Goal: Task Accomplishment & Management: Manage account settings

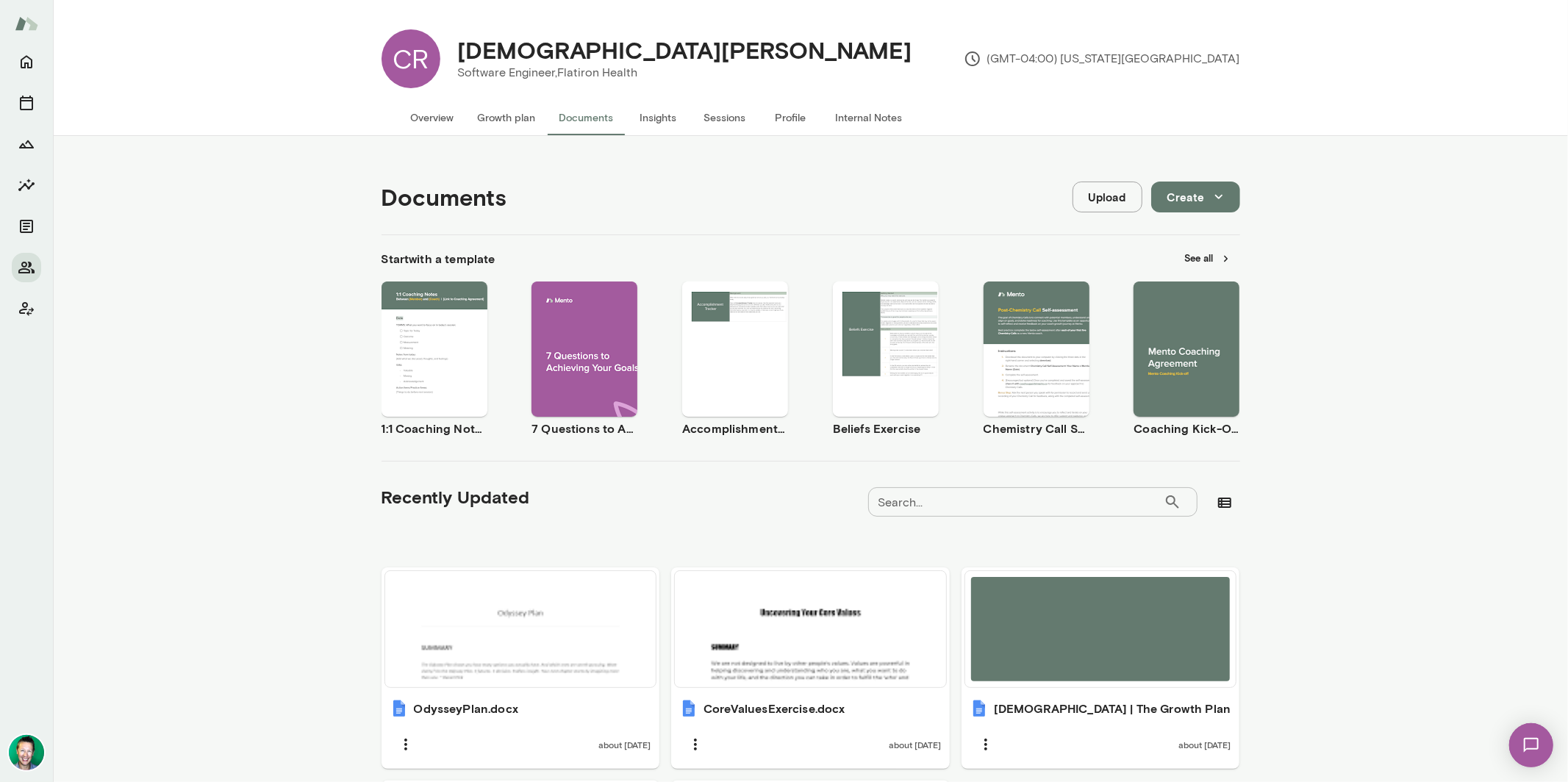
click at [494, 120] on button "Growth plan" at bounding box center [507, 117] width 81 height 36
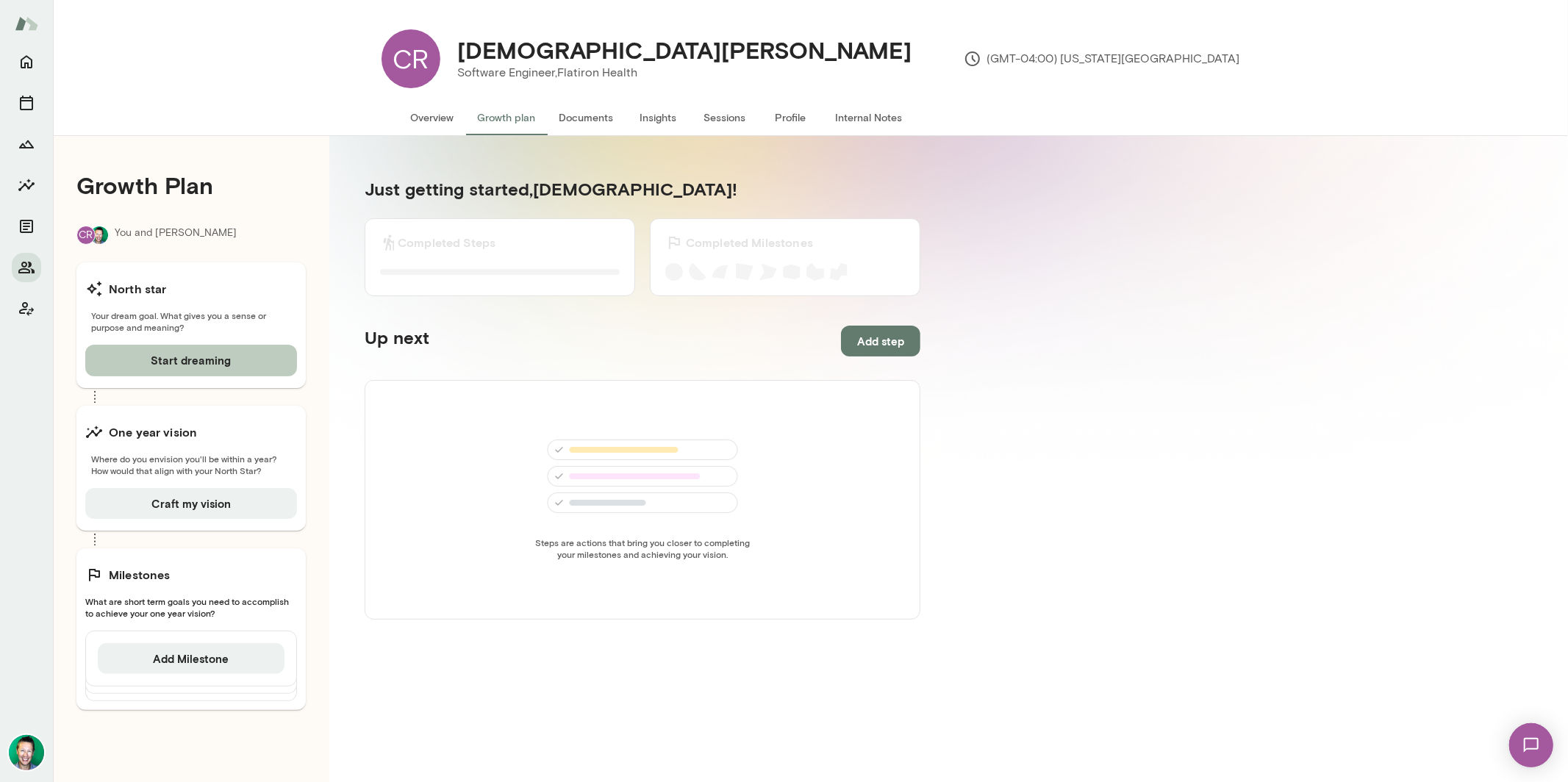
click at [144, 365] on button "Start dreaming" at bounding box center [190, 360] width 211 height 31
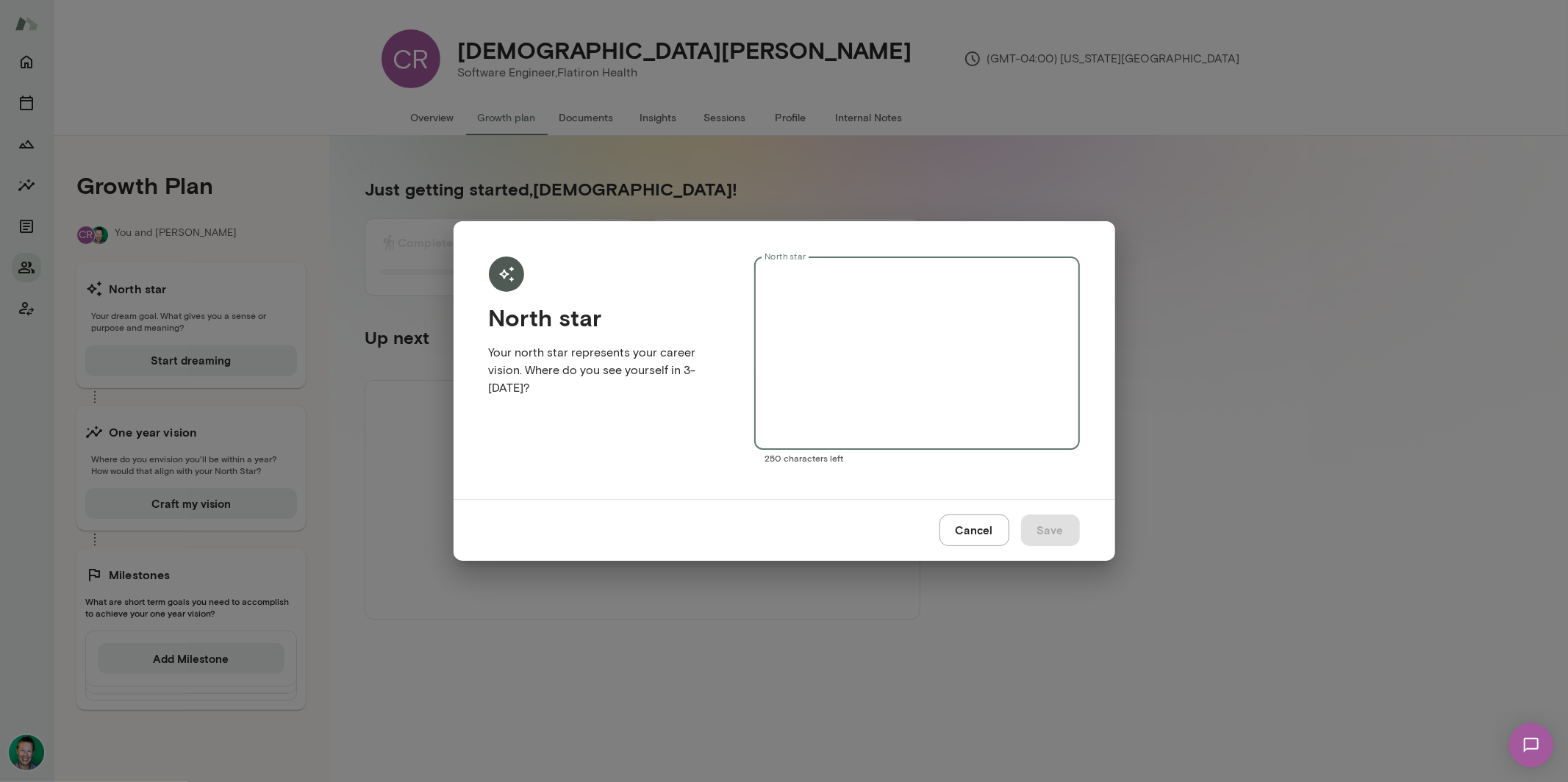
click at [832, 313] on textarea "North star" at bounding box center [916, 353] width 304 height 169
paste textarea "**********"
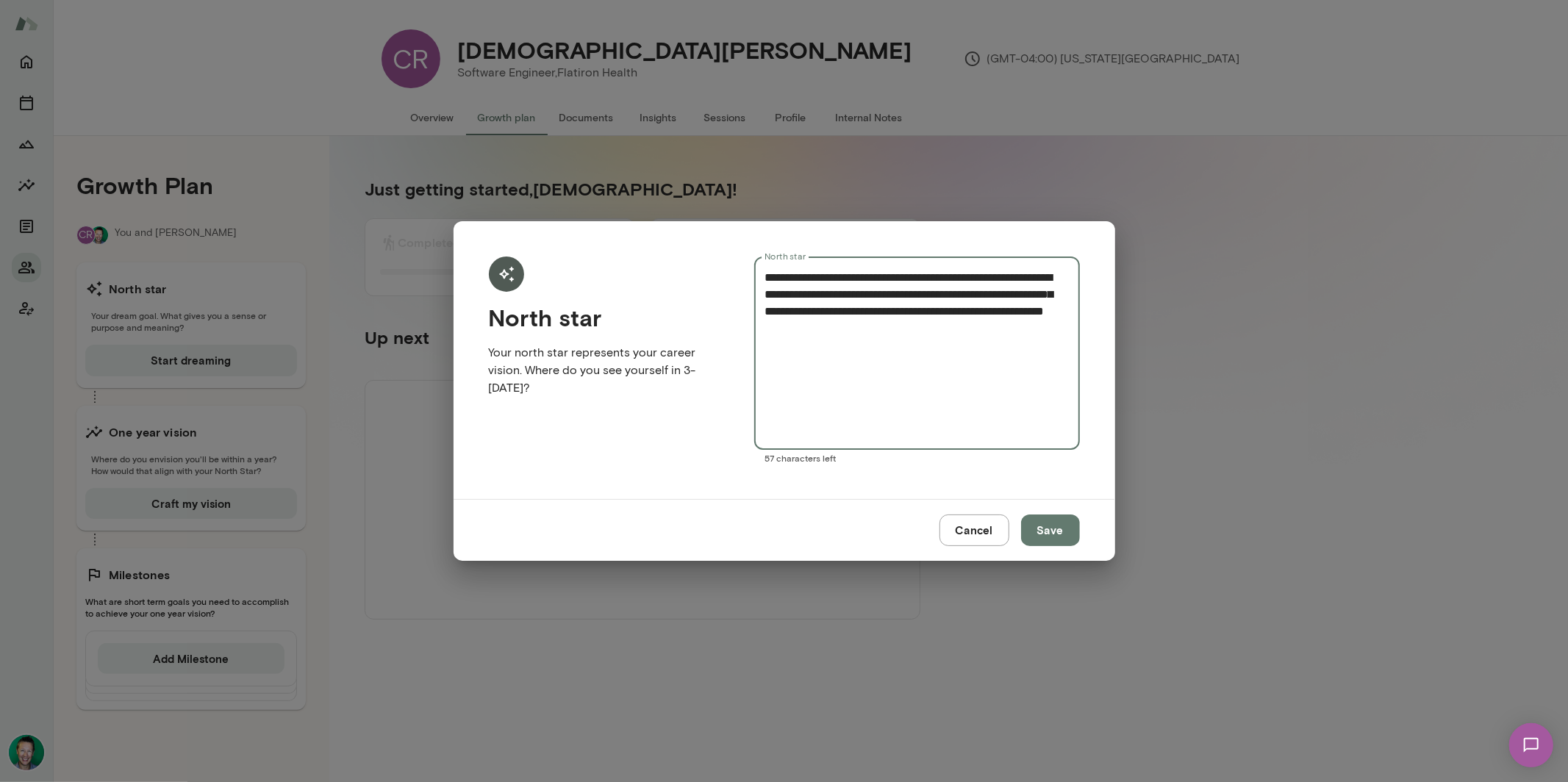
type textarea "**********"
click at [1045, 533] on button "Save" at bounding box center [1050, 530] width 59 height 31
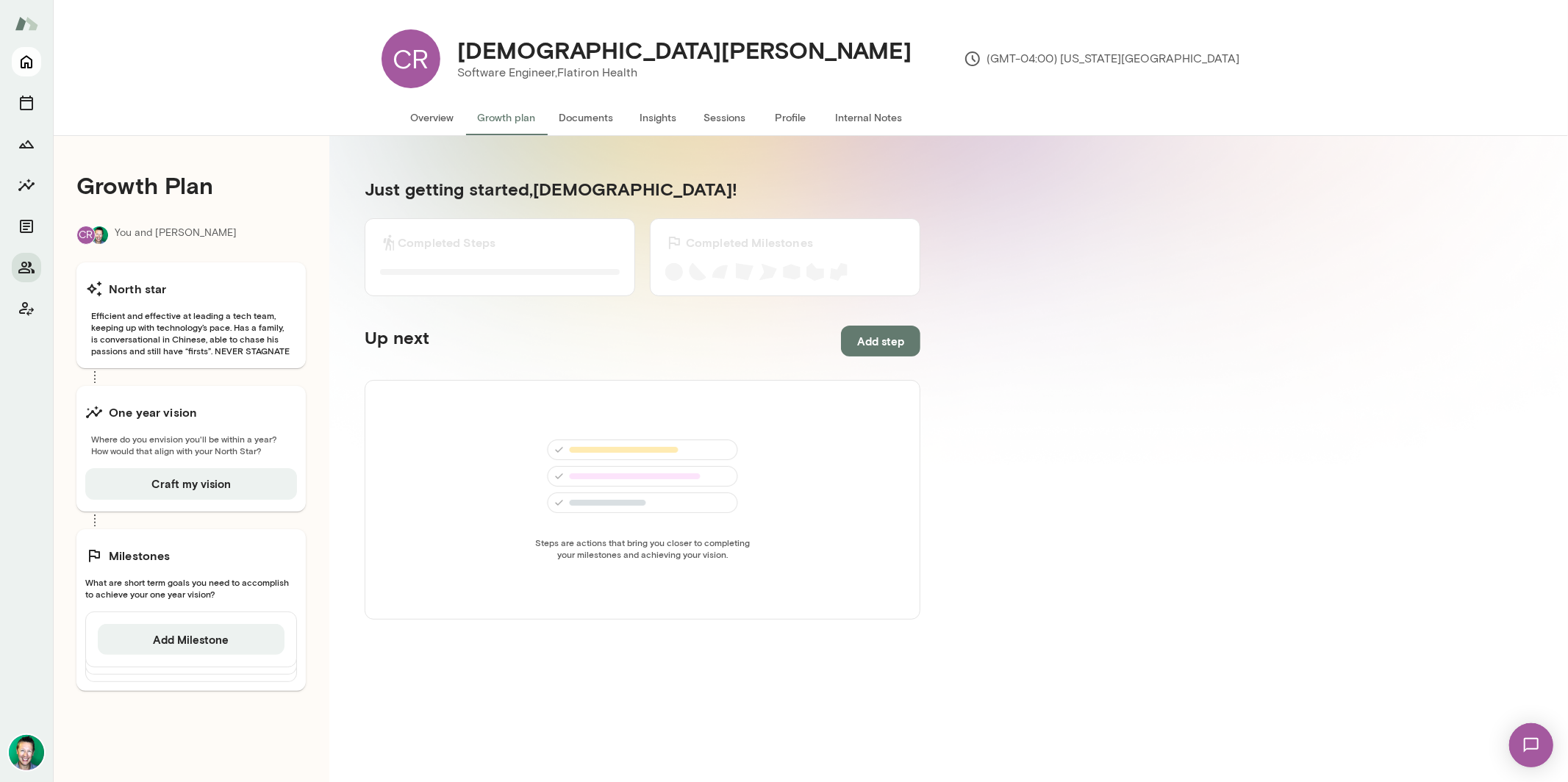
click at [35, 64] on button "Home" at bounding box center [27, 61] width 29 height 29
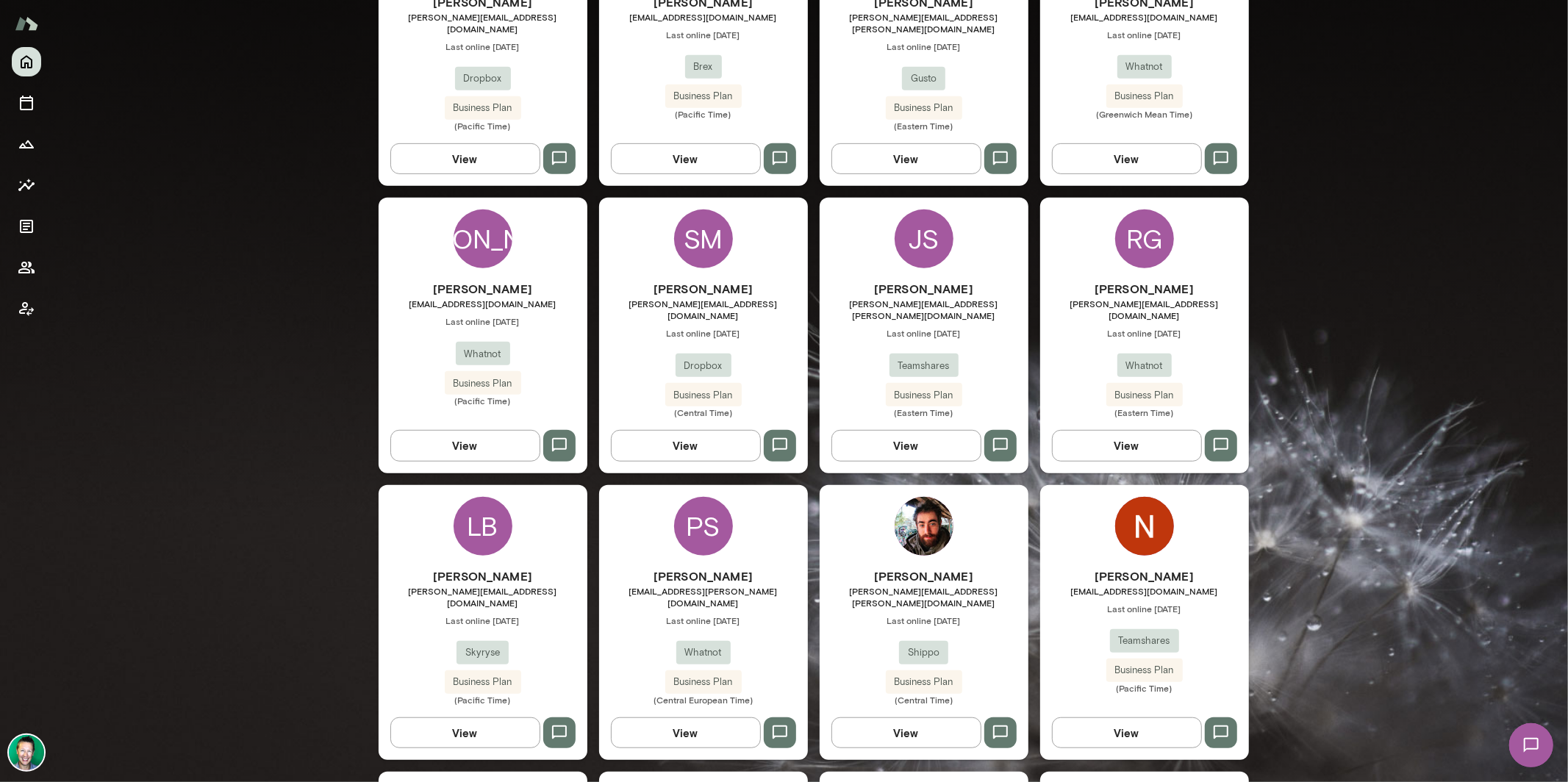
scroll to position [568, 0]
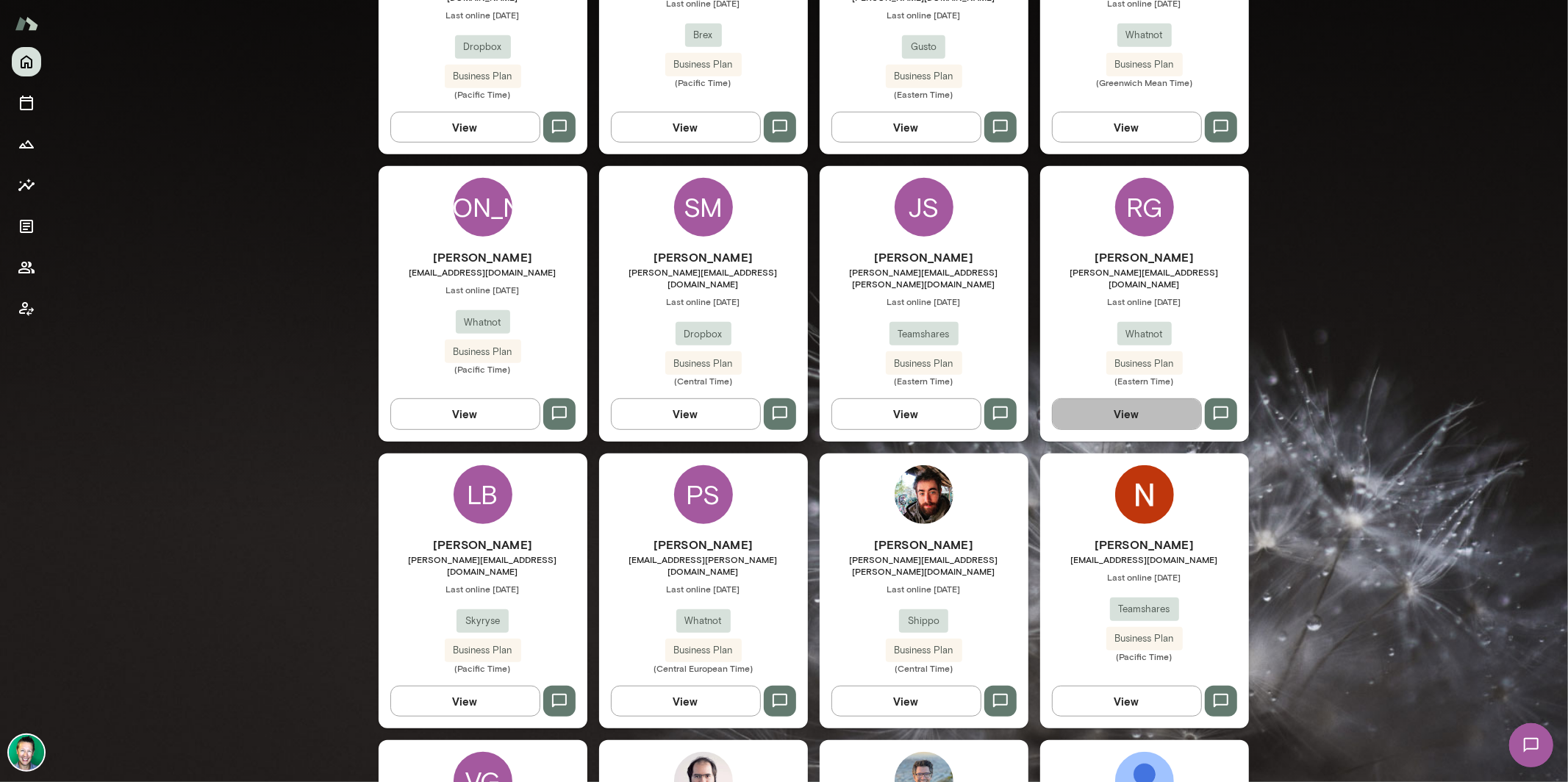
click at [1087, 398] on button "View" at bounding box center [1126, 414] width 150 height 31
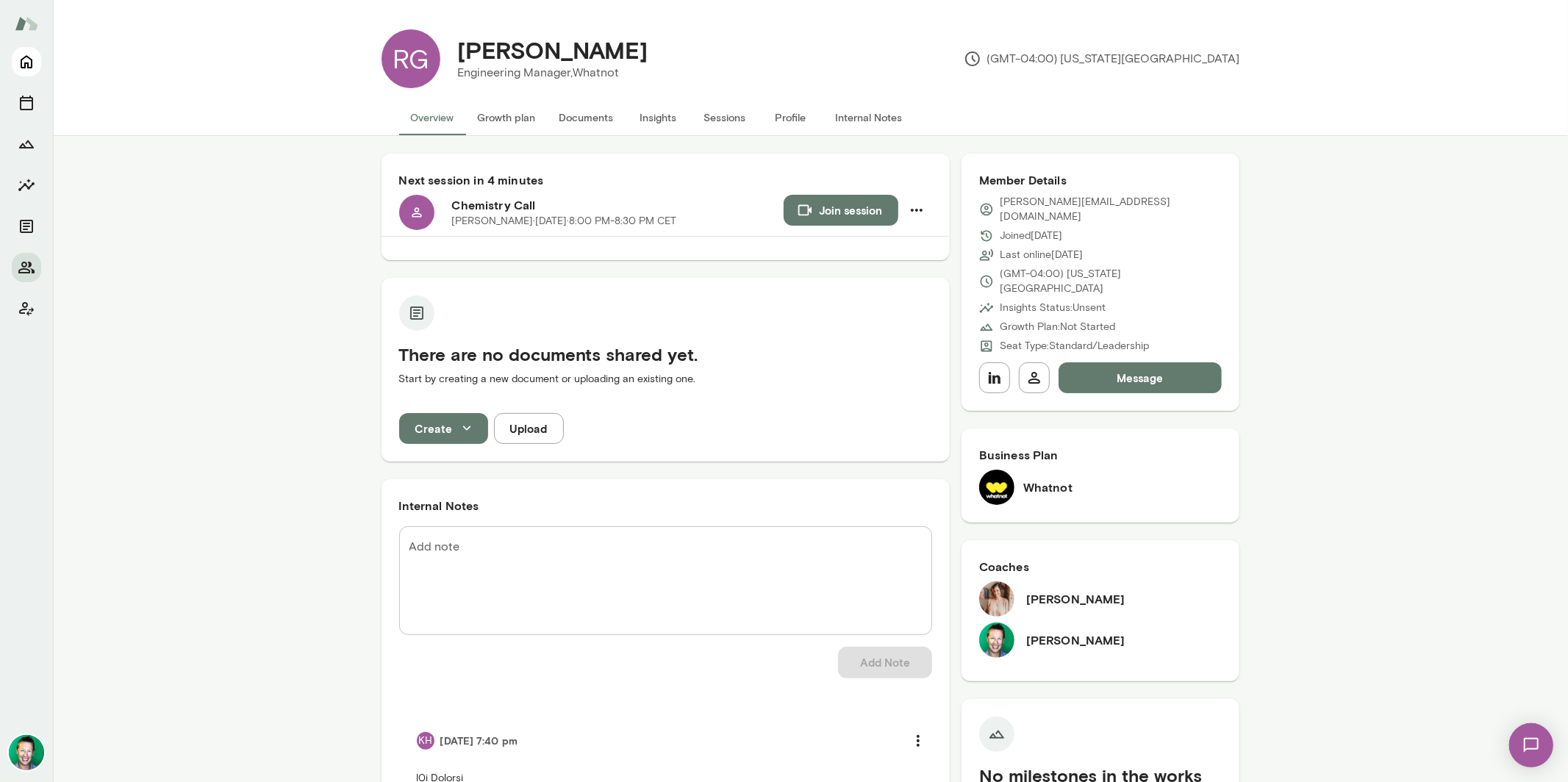
click at [27, 65] on icon "Home" at bounding box center [26, 61] width 17 height 17
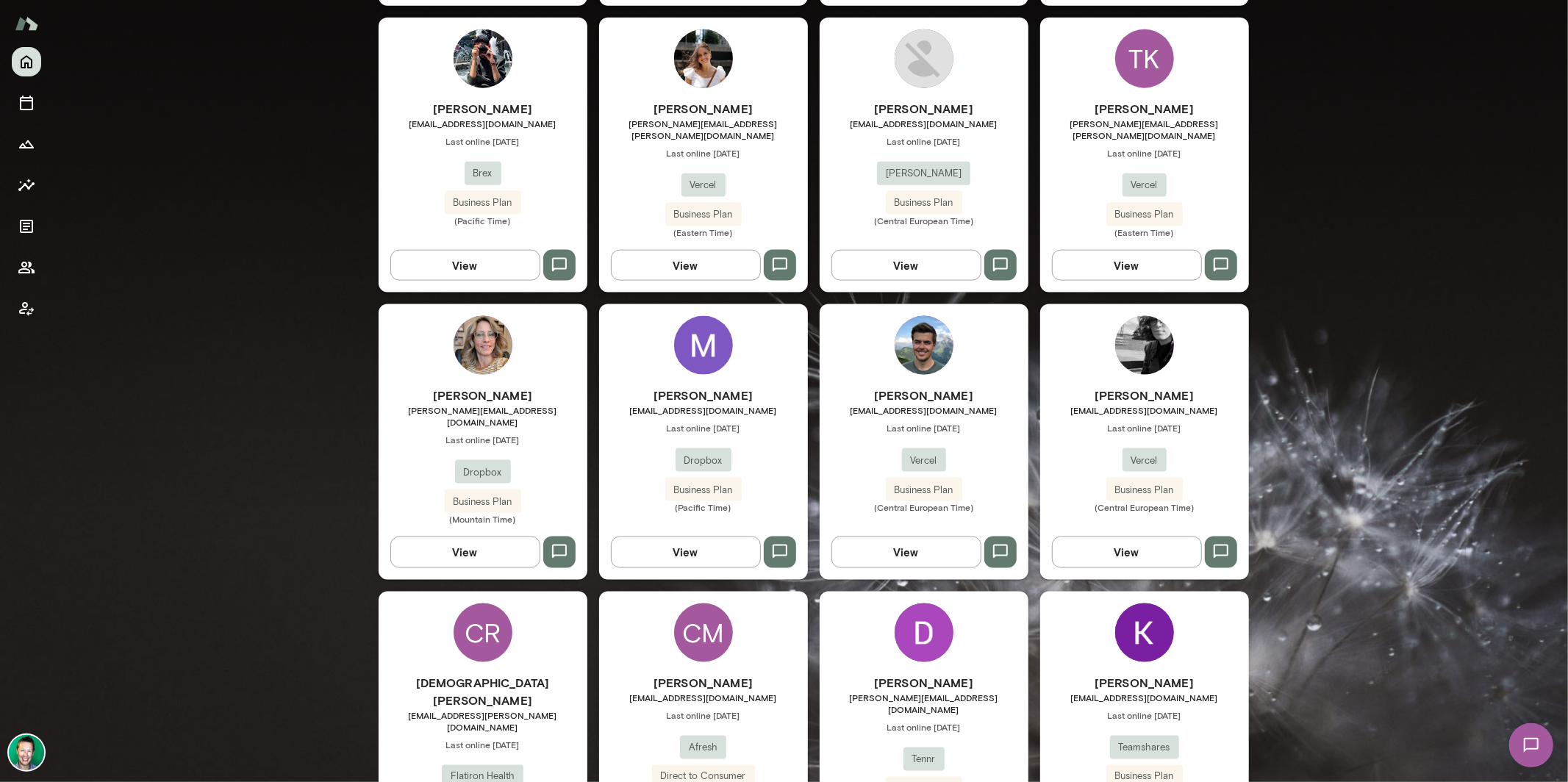
scroll to position [1598, 0]
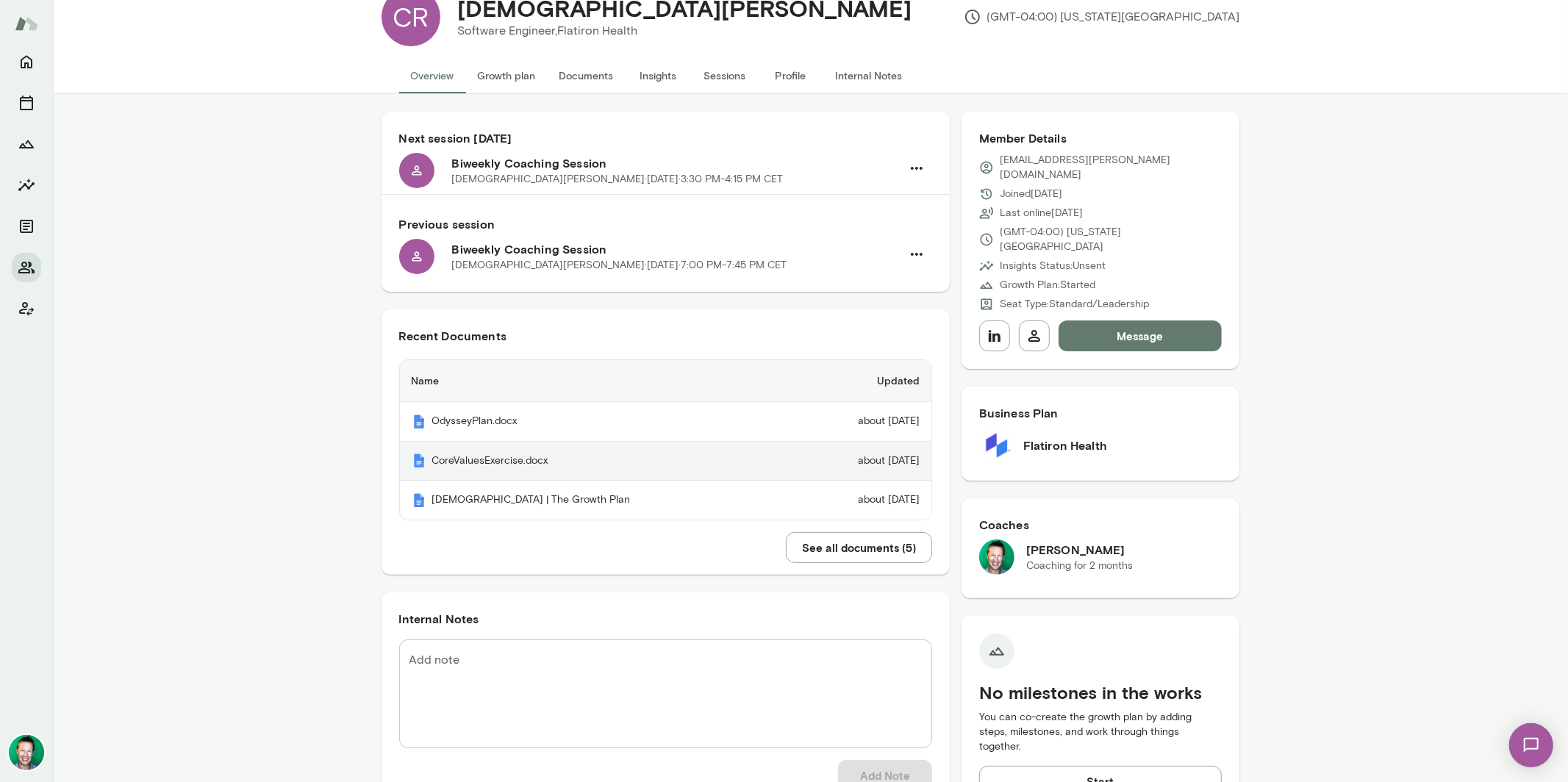
scroll to position [76, 0]
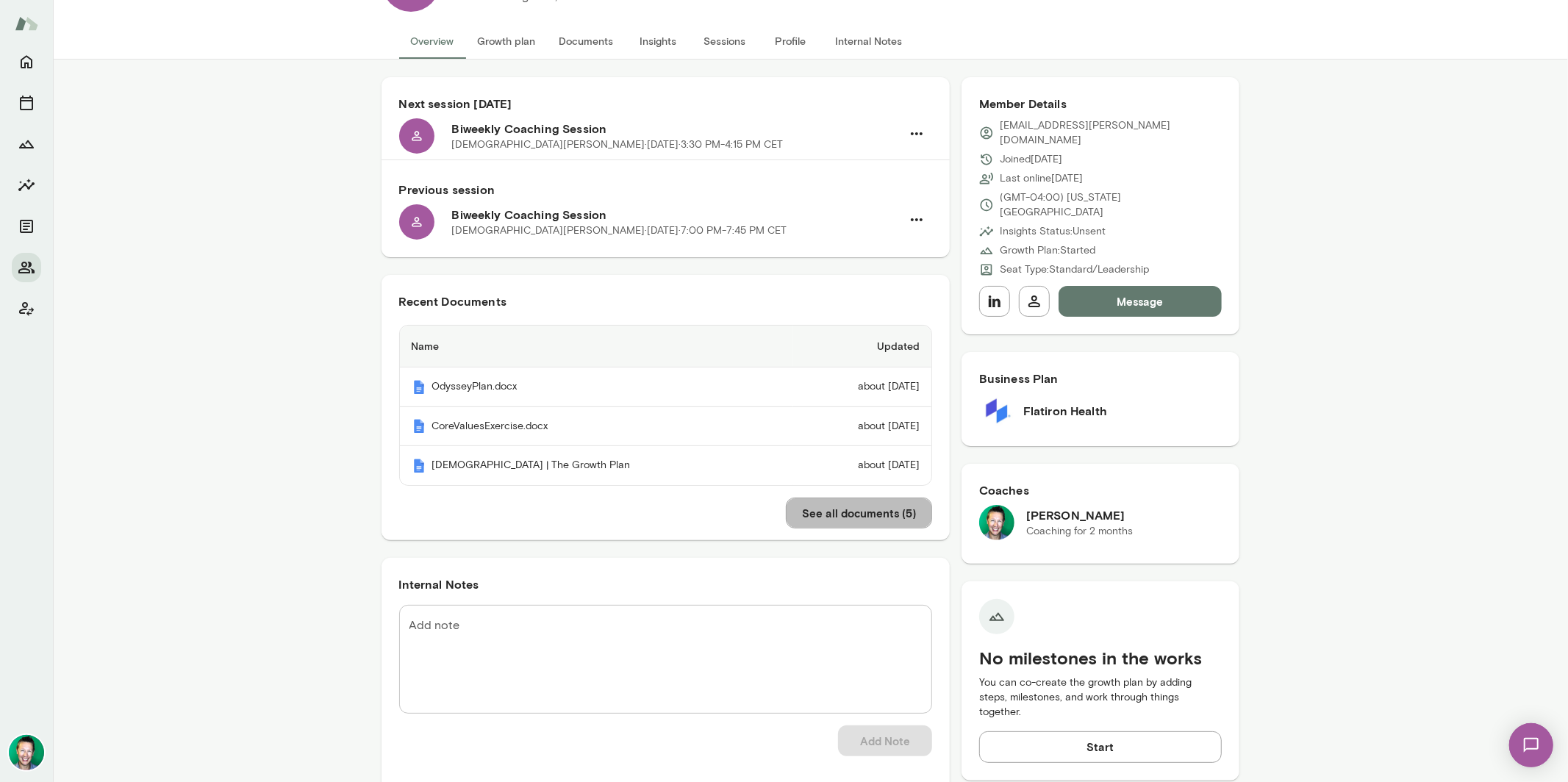
click at [842, 509] on button "See all documents ( 5 )" at bounding box center [858, 514] width 146 height 31
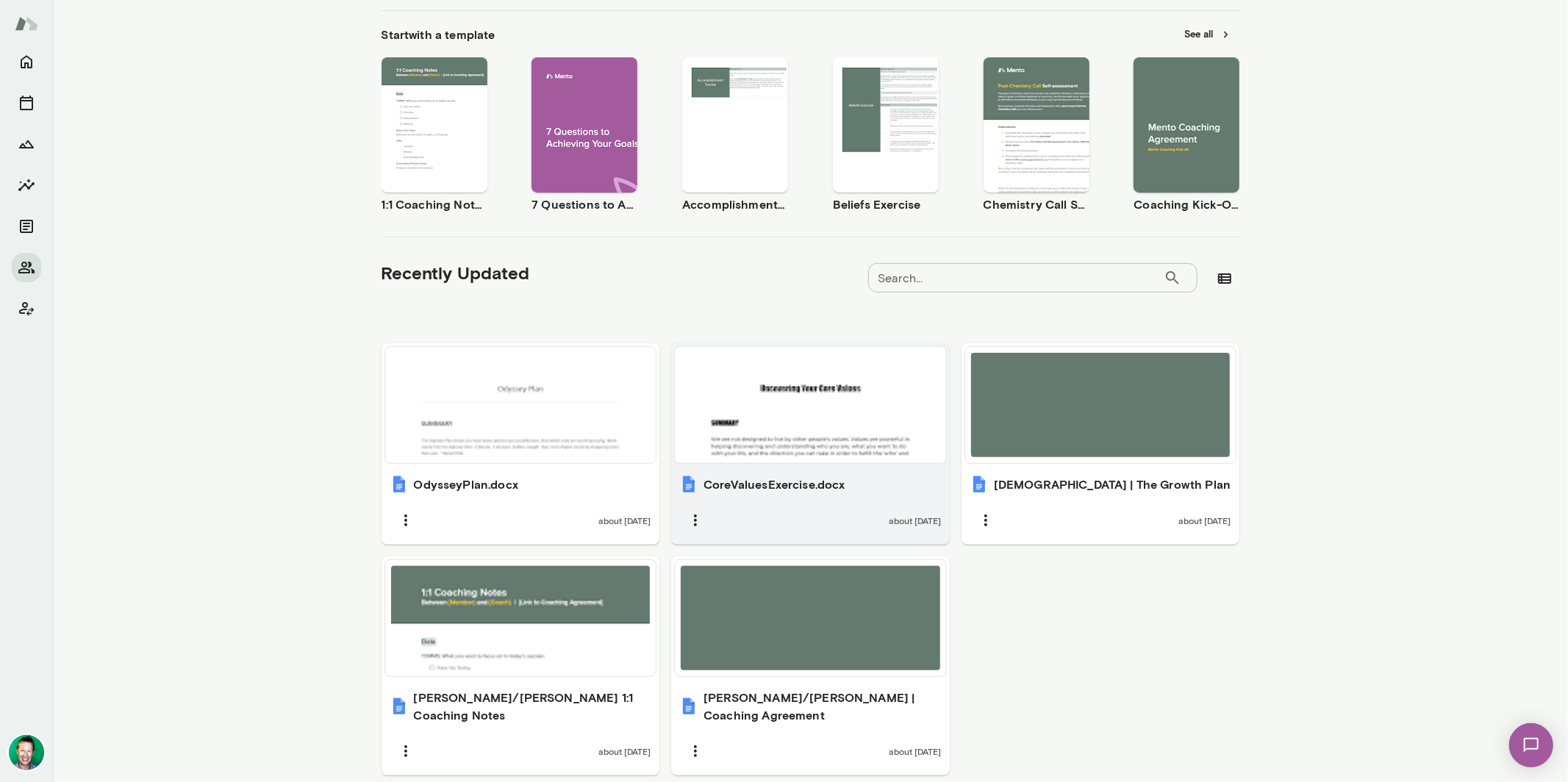
scroll to position [270, 0]
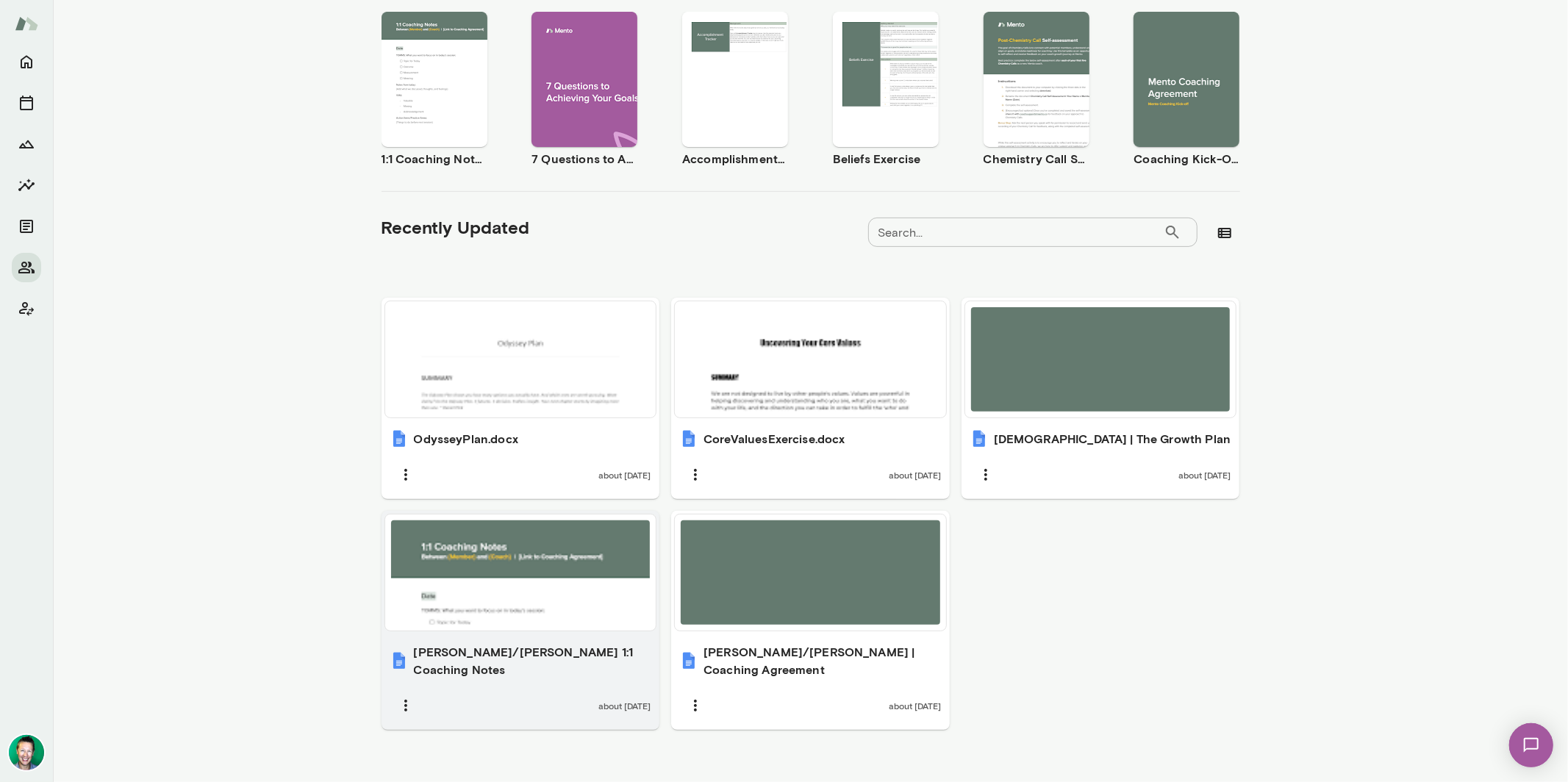
click at [453, 595] on div at bounding box center [521, 572] width 260 height 105
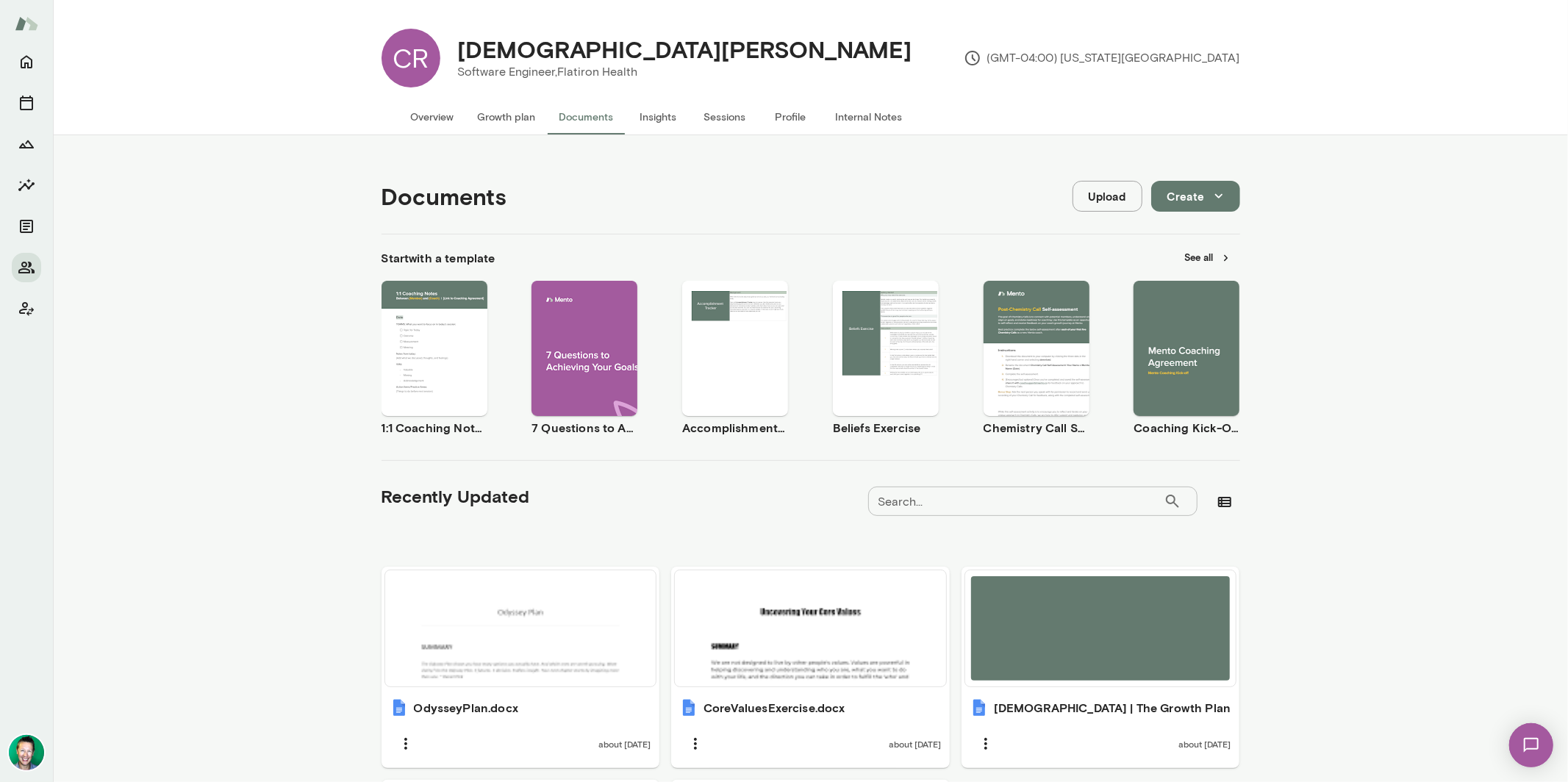
scroll to position [0, 0]
click at [33, 66] on icon "Home" at bounding box center [26, 61] width 17 height 17
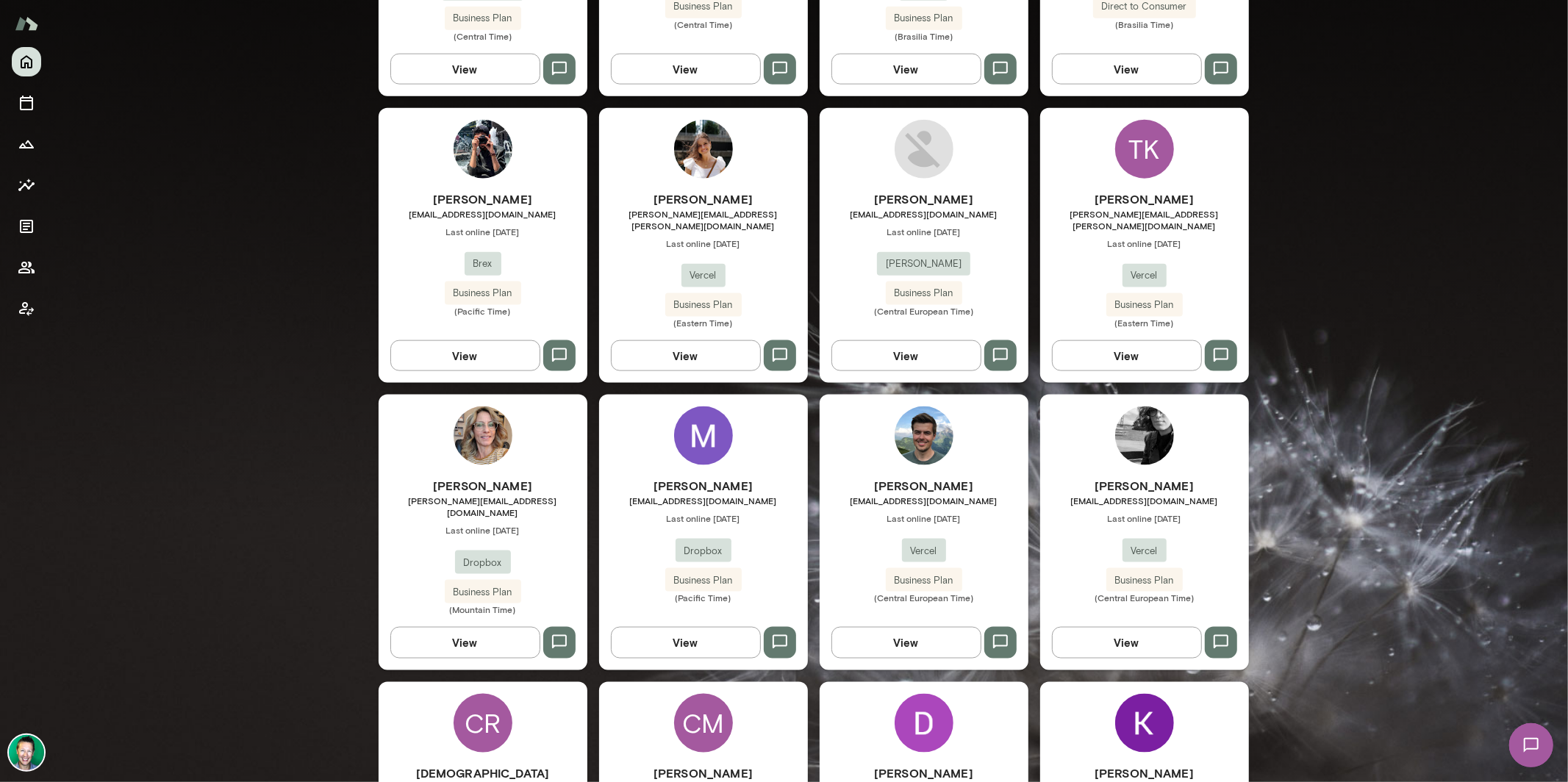
scroll to position [1488, 0]
click at [662, 626] on button "View" at bounding box center [685, 642] width 150 height 31
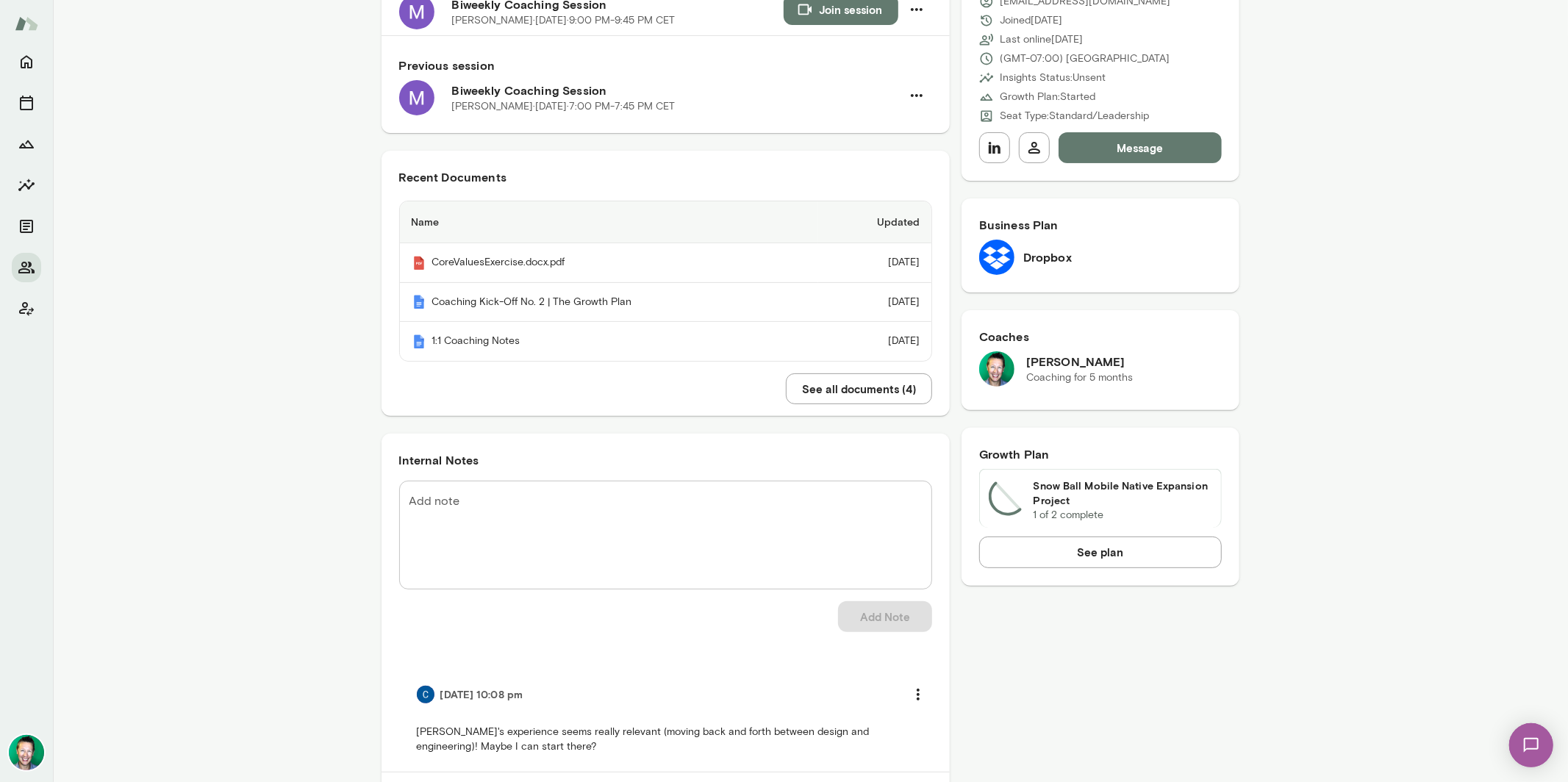
scroll to position [204, 0]
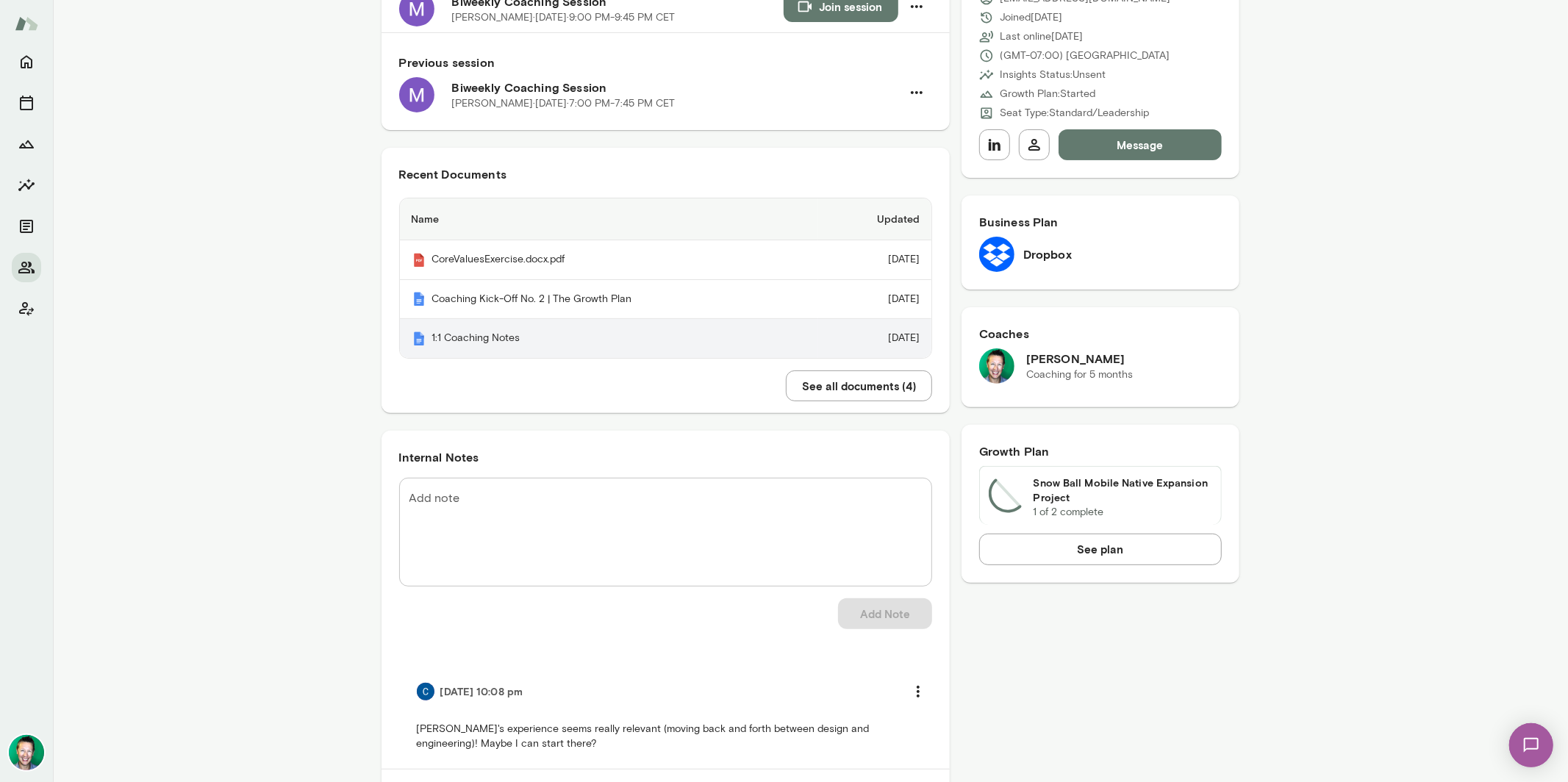
click at [503, 339] on th "1:1 Coaching Notes" at bounding box center [609, 338] width 418 height 39
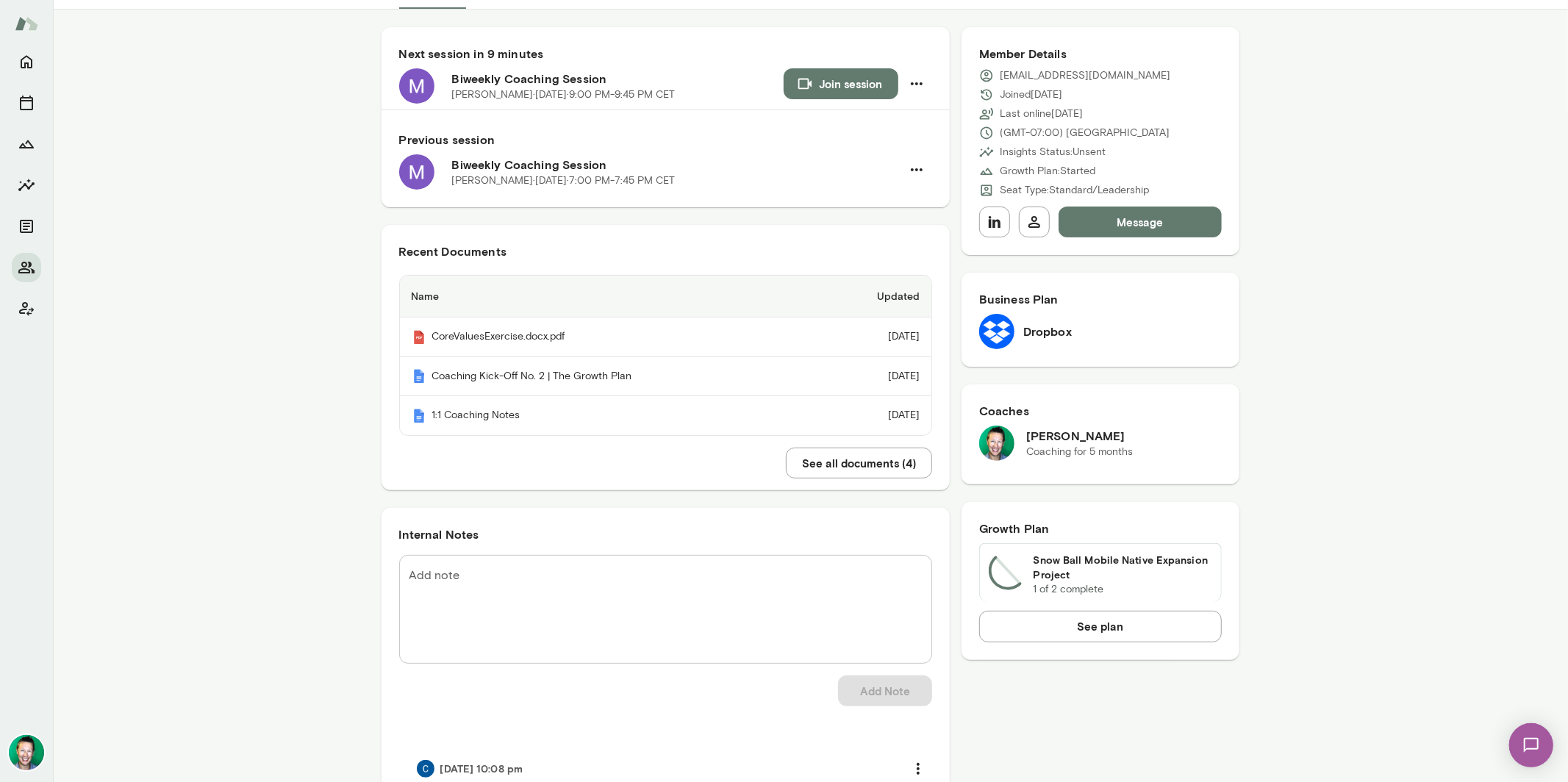
scroll to position [0, 0]
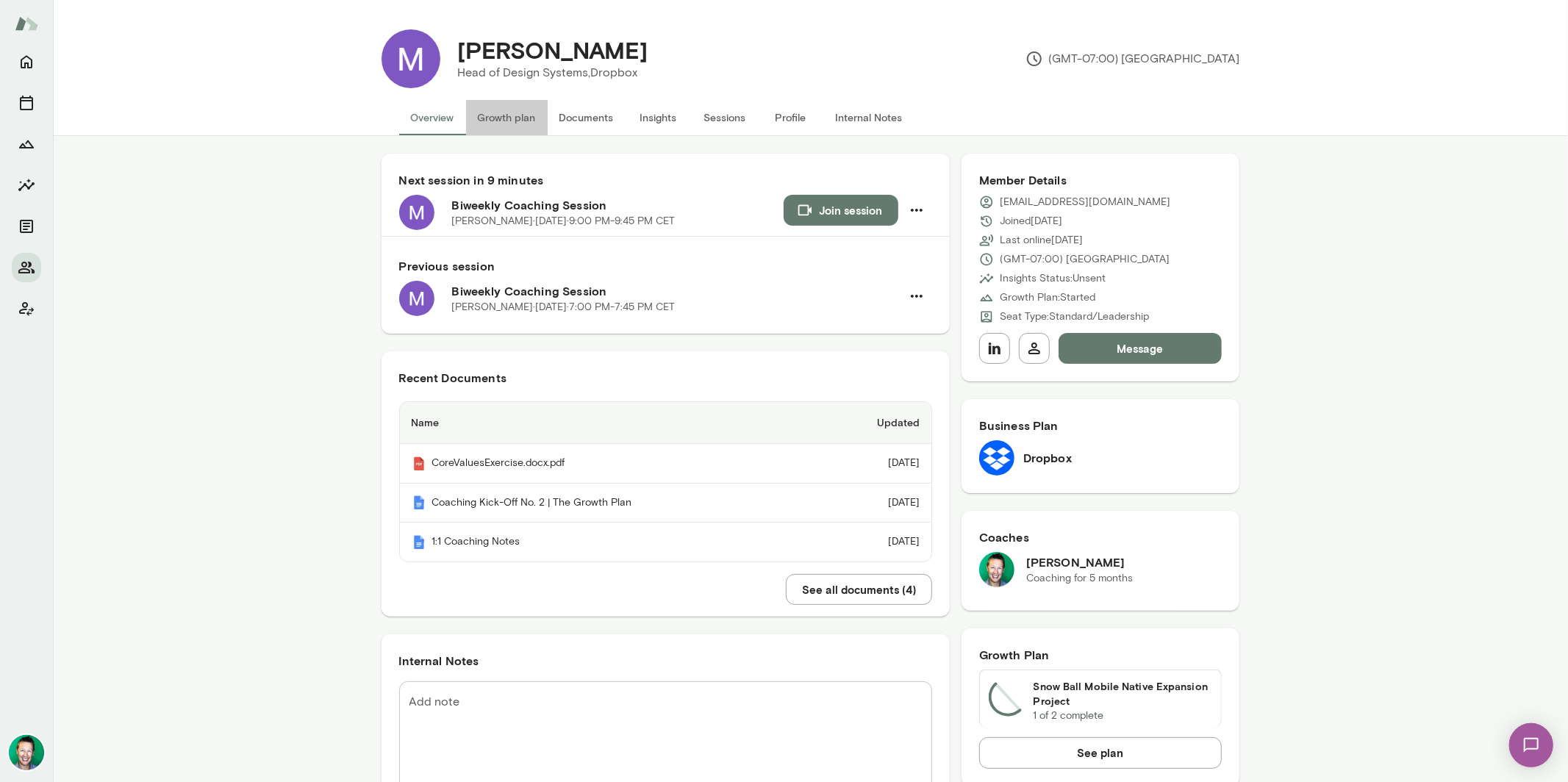
click at [505, 117] on button "Growth plan" at bounding box center [507, 117] width 81 height 36
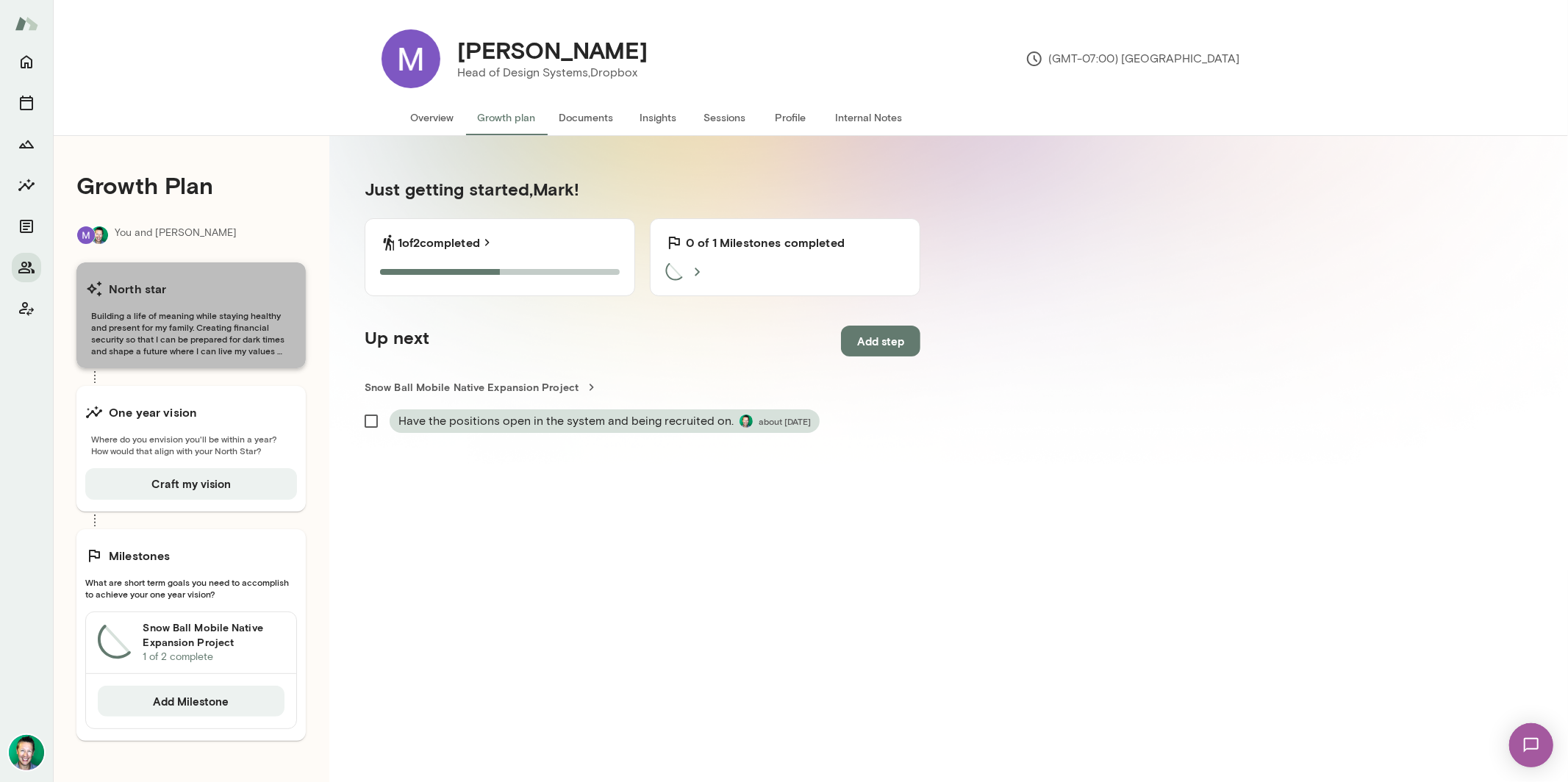
click at [205, 332] on span "Building a life of meaning while staying healthy and present for my family. Cre…" at bounding box center [190, 333] width 211 height 47
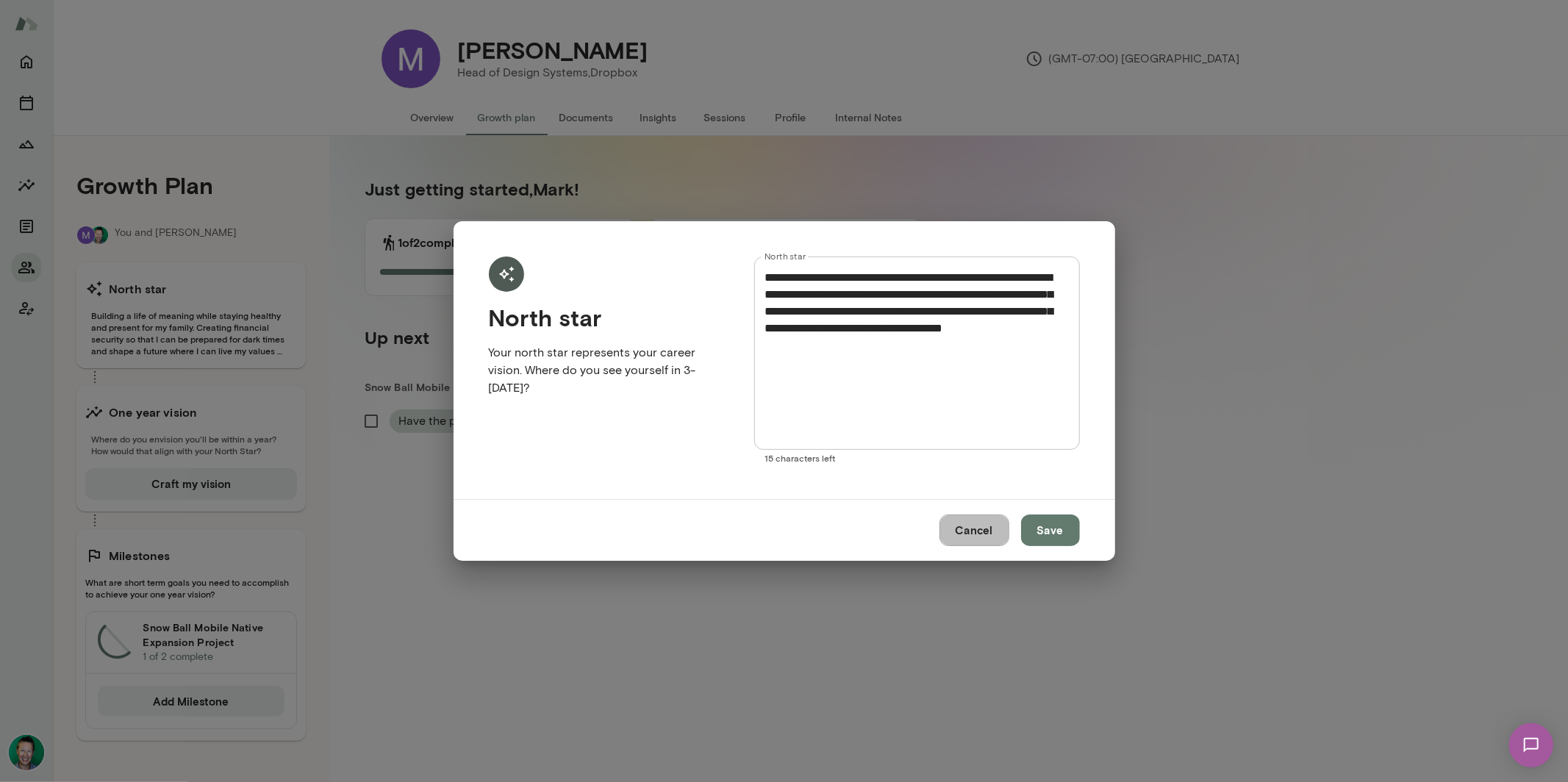
click at [970, 532] on button "Cancel" at bounding box center [974, 530] width 70 height 31
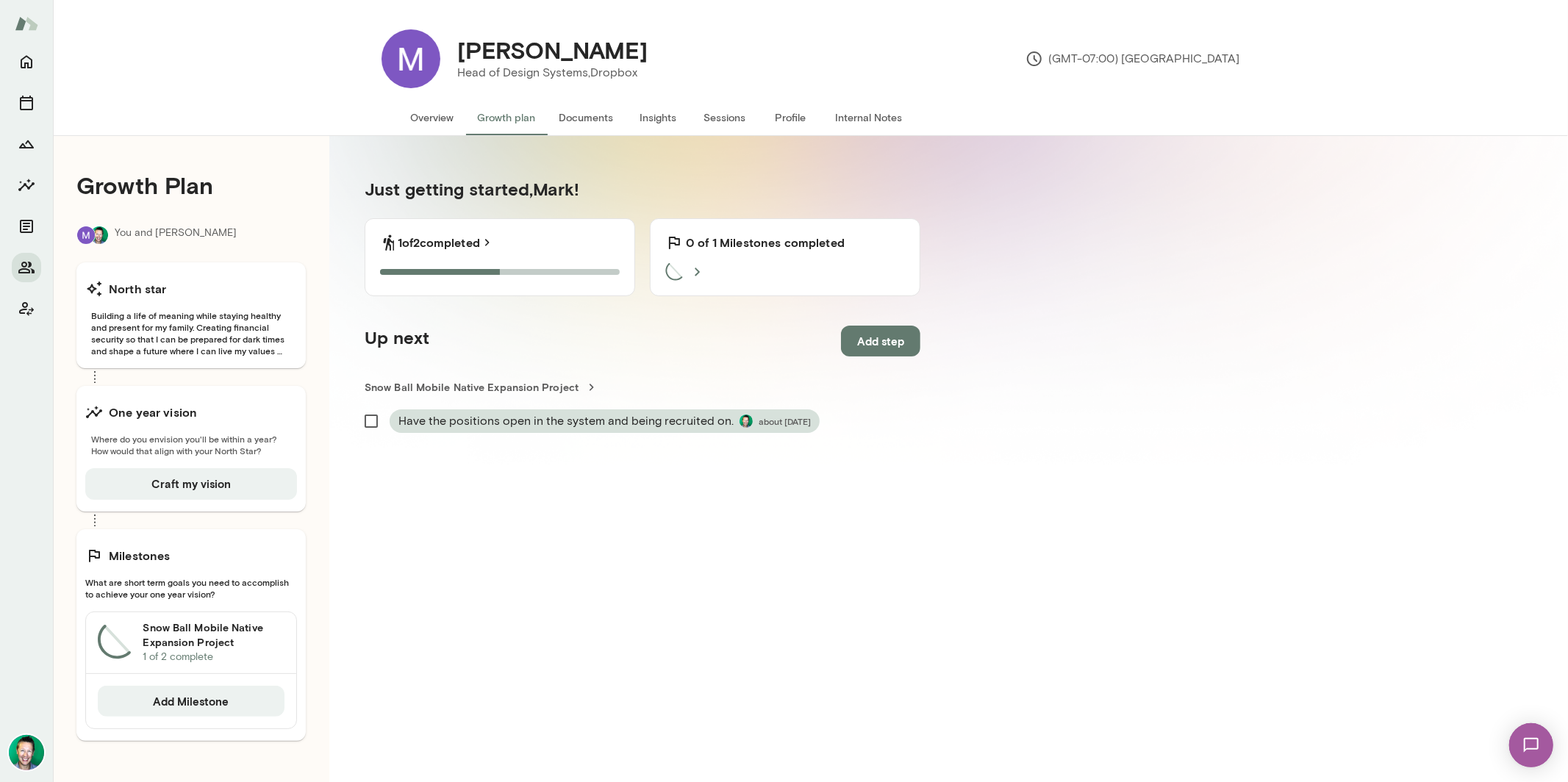
click at [591, 110] on button "Documents" at bounding box center [586, 117] width 78 height 36
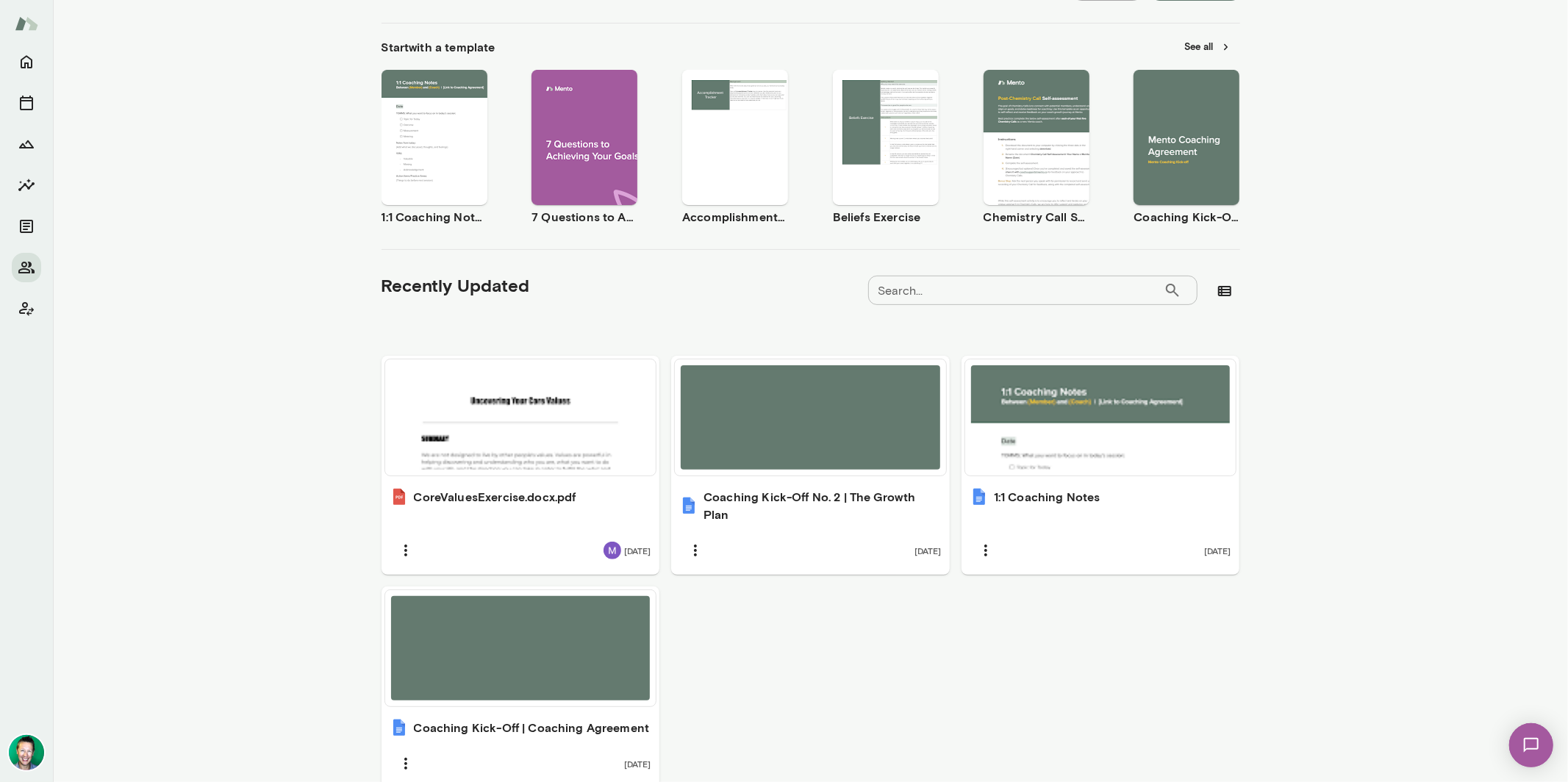
scroll to position [288, 0]
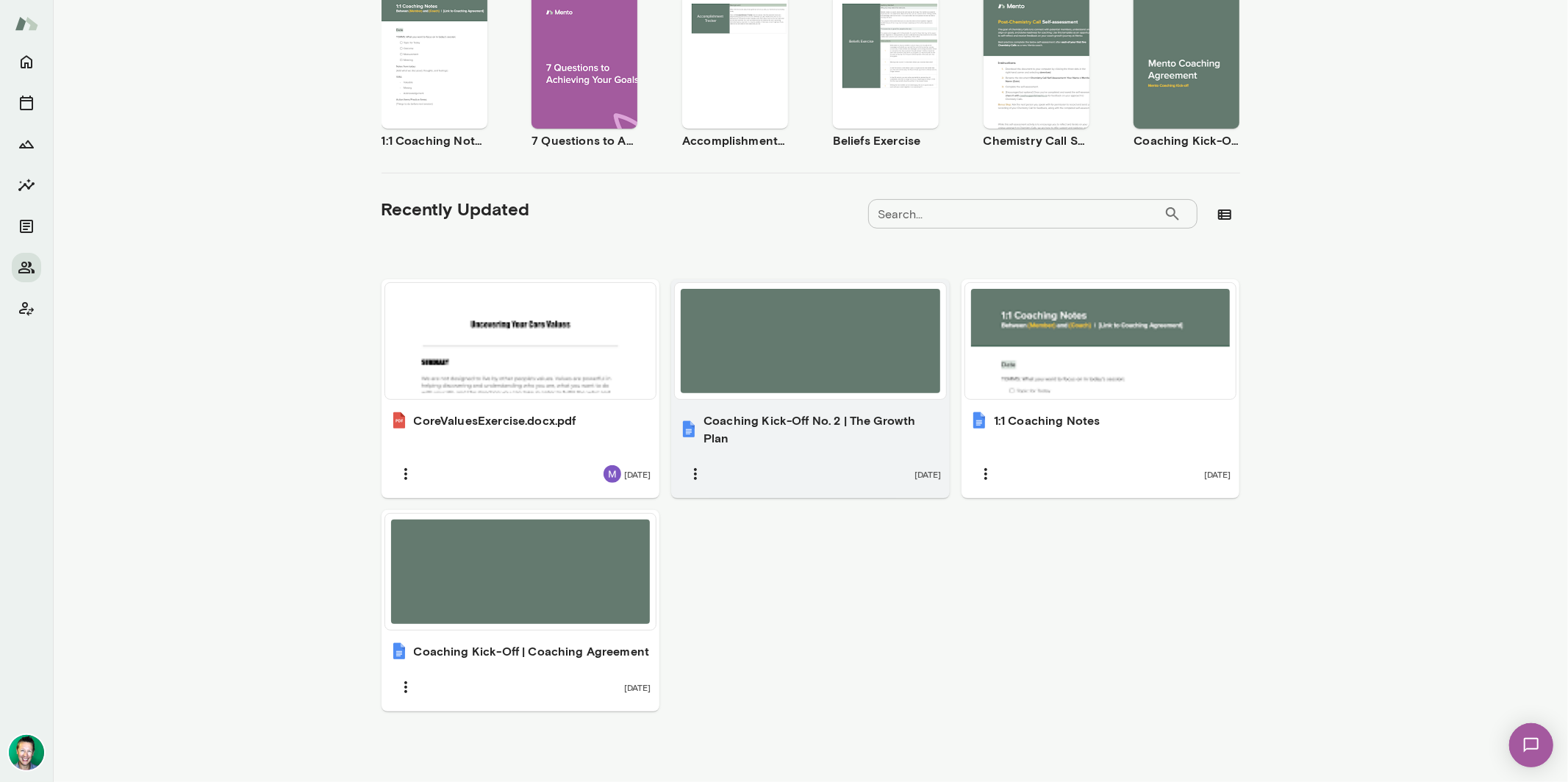
click at [766, 376] on div at bounding box center [810, 341] width 260 height 105
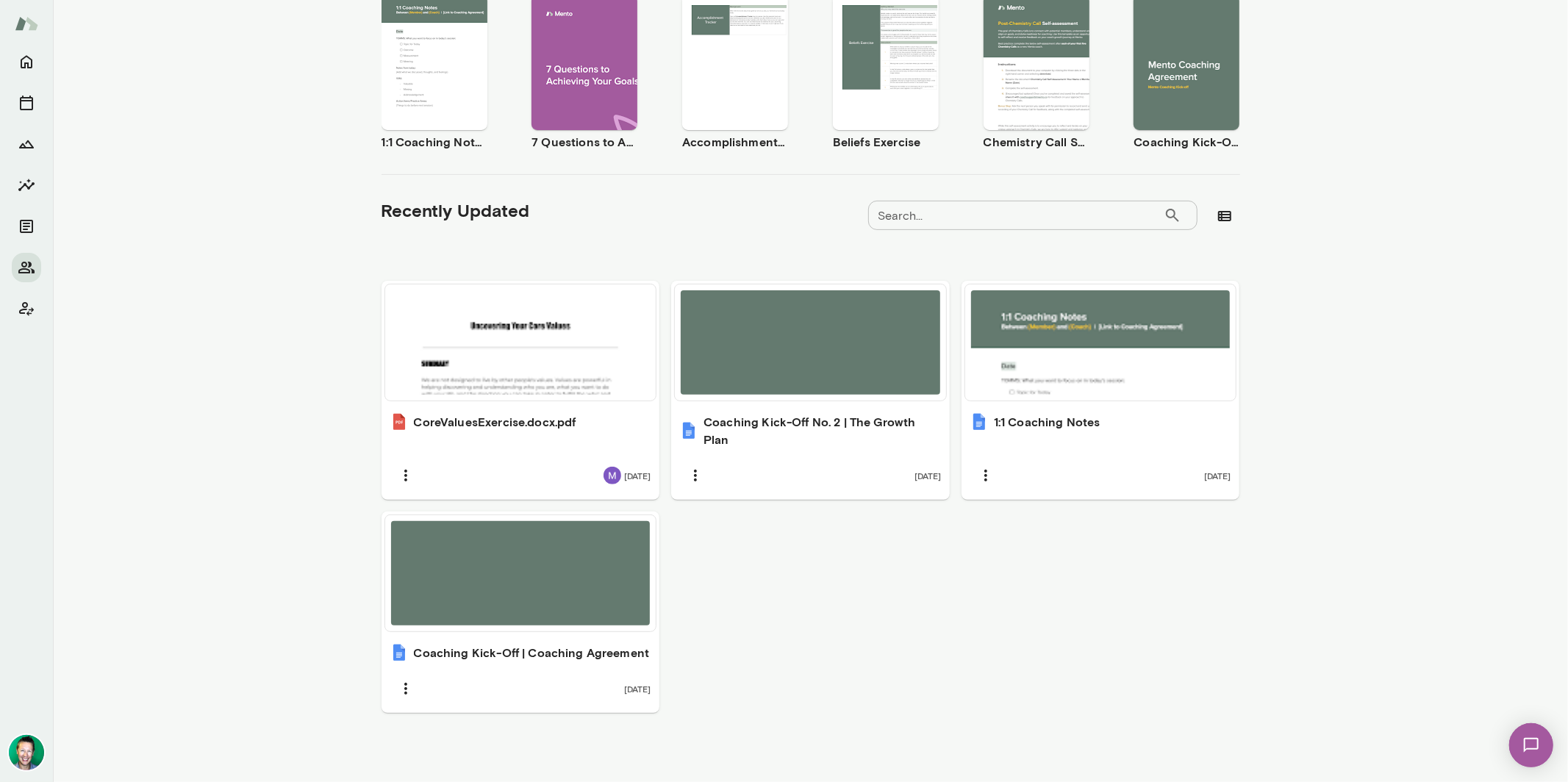
scroll to position [0, 0]
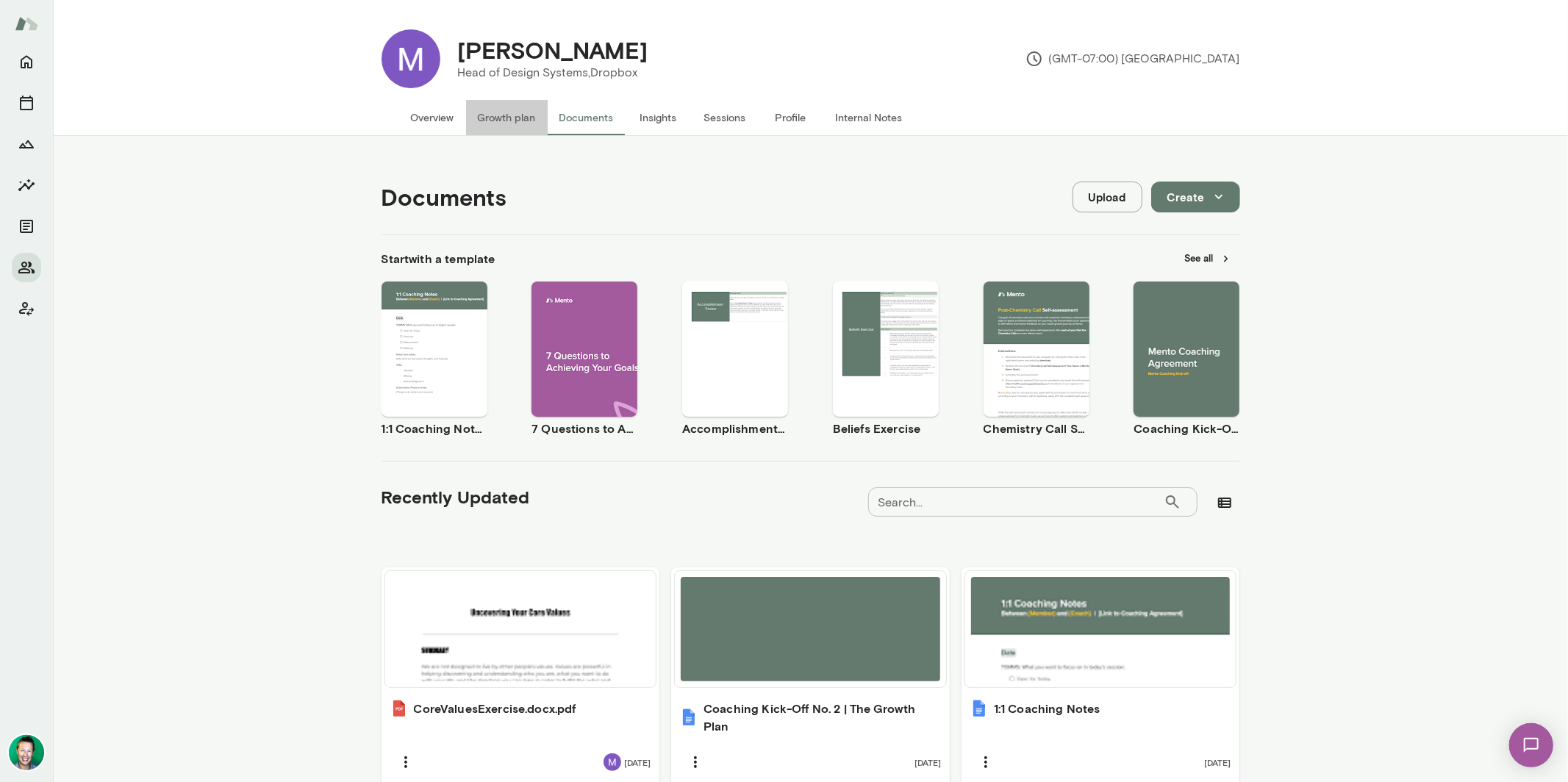
click at [512, 113] on button "Growth plan" at bounding box center [507, 117] width 81 height 36
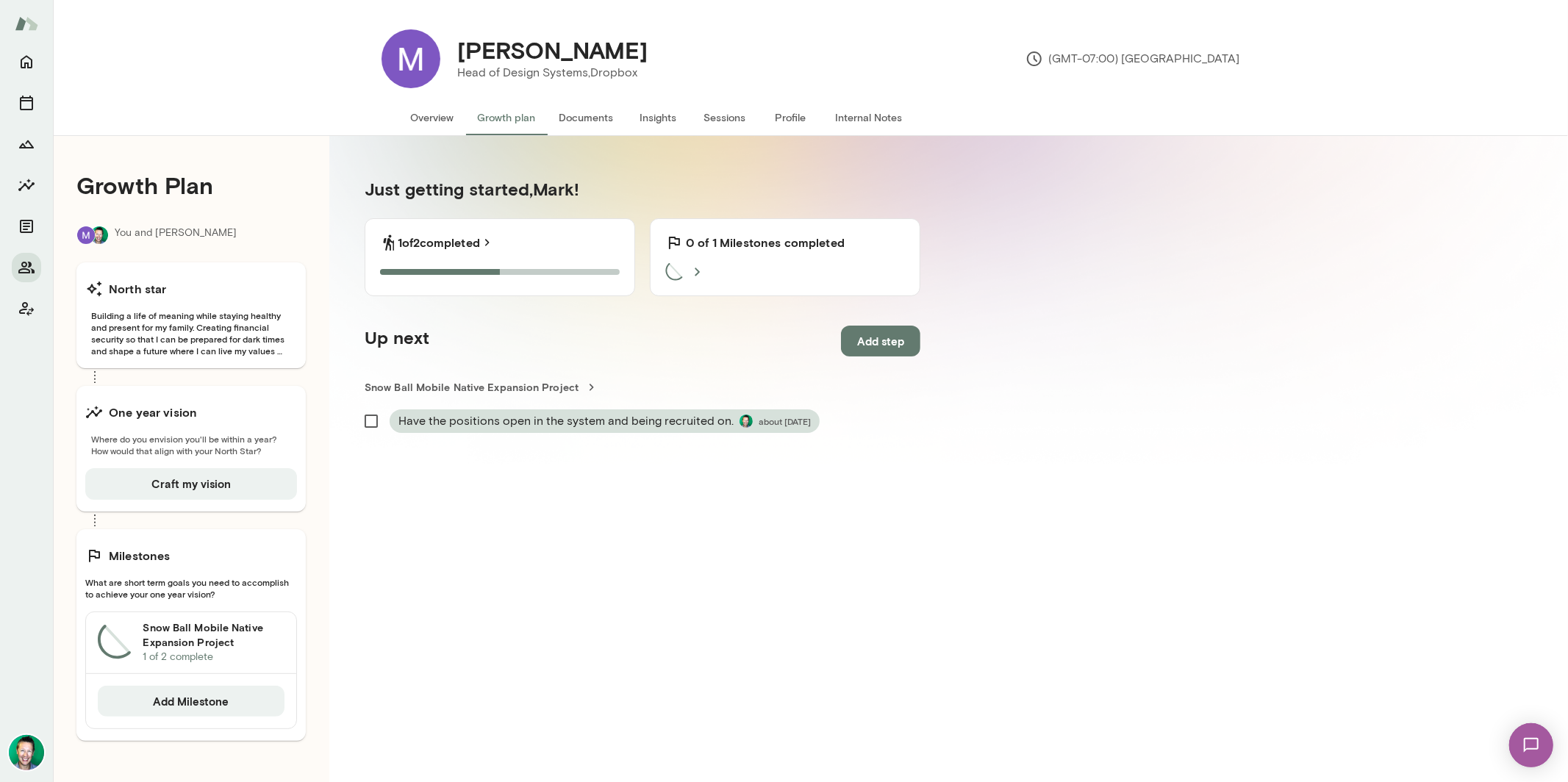
click at [210, 643] on h6 "Snow Ball Mobile Native Expansion Project" at bounding box center [214, 635] width 142 height 29
